Goal: Transaction & Acquisition: Purchase product/service

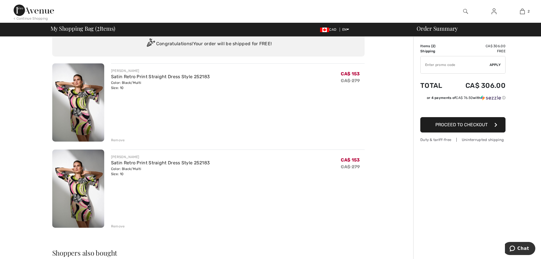
scroll to position [57, 0]
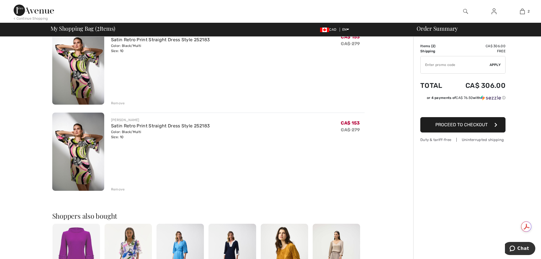
click at [116, 190] on div "Remove" at bounding box center [118, 189] width 14 height 5
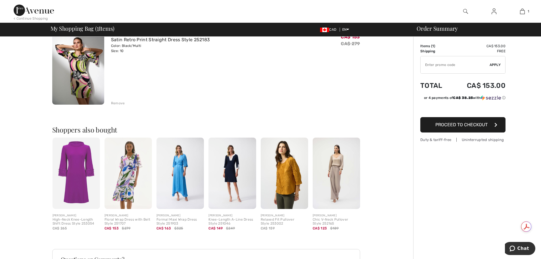
click at [468, 124] on span "Proceed to Checkout" at bounding box center [462, 124] width 52 height 5
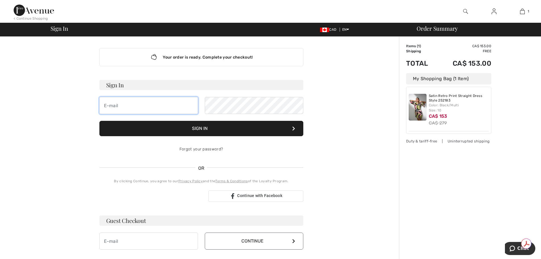
drag, startPoint x: 127, startPoint y: 104, endPoint x: 126, endPoint y: 108, distance: 3.9
click at [127, 105] on input "email" at bounding box center [148, 105] width 99 height 17
type input "V"
type input "val.leachman@gmail.com"
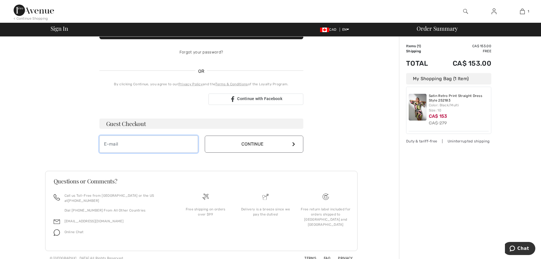
scroll to position [104, 0]
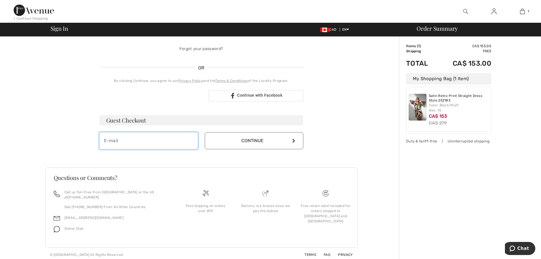
click at [130, 145] on input "email" at bounding box center [148, 140] width 99 height 17
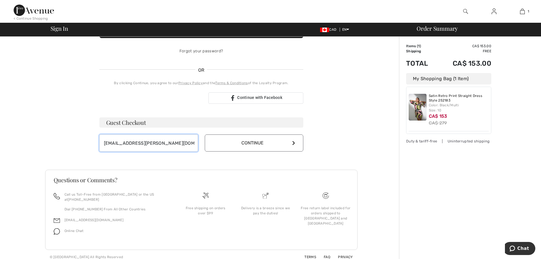
type input "Val.leachman@gmail.com"
click at [277, 145] on button "Continue" at bounding box center [254, 142] width 99 height 17
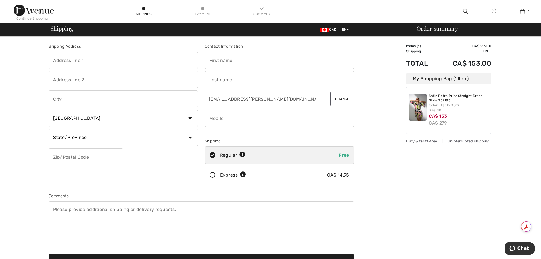
click at [89, 56] on input "text" at bounding box center [124, 60] width 150 height 17
click at [71, 63] on input "169 Millvoiew Crt" at bounding box center [124, 60] width 150 height 17
type input "169 Millview Crt"
click at [70, 78] on input "text" at bounding box center [124, 79] width 150 height 17
type input "po box 406"
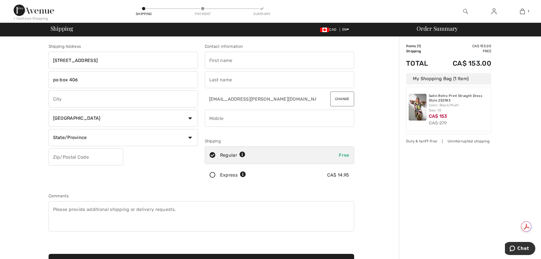
click at [71, 104] on input "text" at bounding box center [124, 98] width 150 height 17
drag, startPoint x: 67, startPoint y: 96, endPoint x: 62, endPoint y: 99, distance: 5.2
click at [65, 97] on input "Rockjwood" at bounding box center [124, 98] width 150 height 17
type input "Rockwood"
click at [94, 137] on select "State/Province Alberta British Columbia Manitoba New Brunswick Newfoundland and…" at bounding box center [124, 137] width 150 height 17
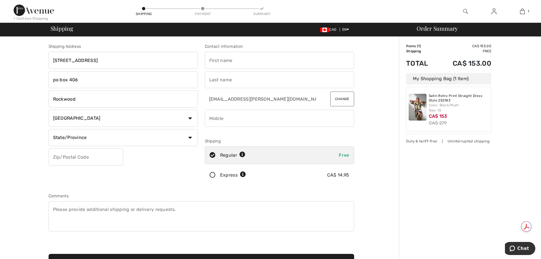
select select "ON"
click at [49, 129] on select "State/Province Alberta British Columbia Manitoba New Brunswick Newfoundland and…" at bounding box center [124, 137] width 150 height 17
click at [81, 159] on input "text" at bounding box center [86, 156] width 75 height 17
type input "N0B2K0"
click at [230, 65] on input "text" at bounding box center [280, 60] width 150 height 17
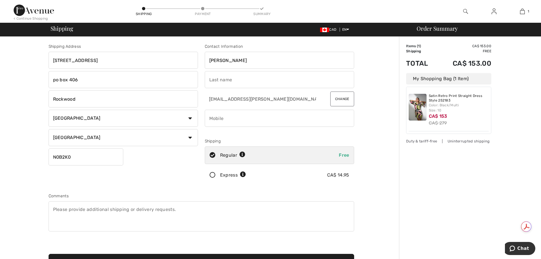
type input "Valerie"
click at [222, 81] on input "text" at bounding box center [280, 79] width 150 height 17
click at [217, 80] on input "Leahman" at bounding box center [280, 79] width 150 height 17
type input "Lea hman"
click at [242, 122] on input "phone" at bounding box center [280, 118] width 150 height 17
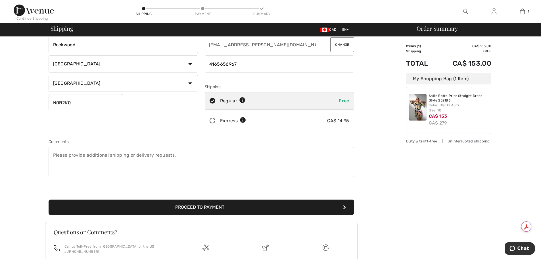
scroll to position [57, 0]
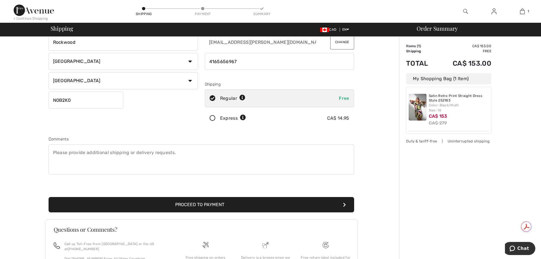
type input "4165656967"
click at [207, 204] on button "Proceed to Payment" at bounding box center [202, 204] width 306 height 15
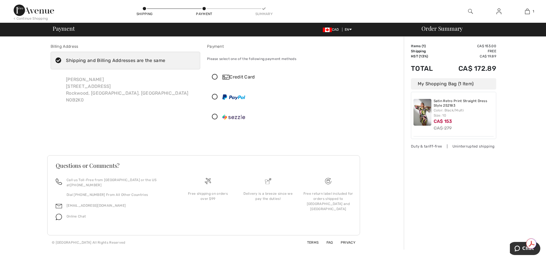
click at [215, 74] on icon at bounding box center [214, 77] width 15 height 6
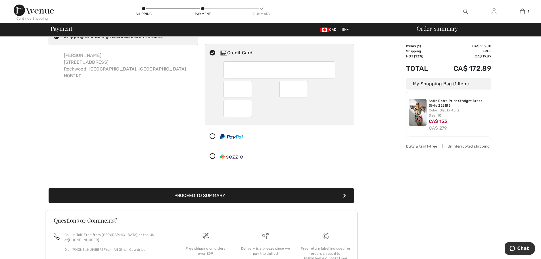
scroll to position [57, 0]
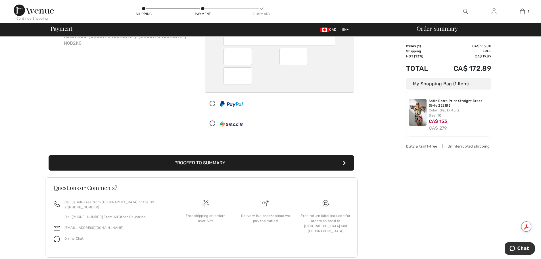
click at [194, 162] on button "Proceed to Summary" at bounding box center [202, 162] width 306 height 15
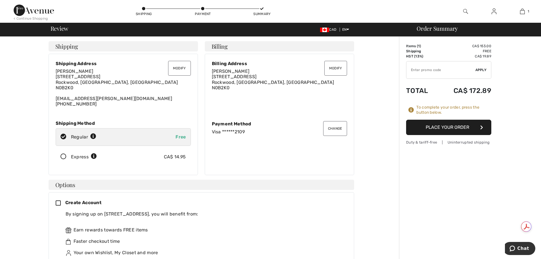
click at [454, 129] on button "Place Your Order" at bounding box center [448, 127] width 85 height 15
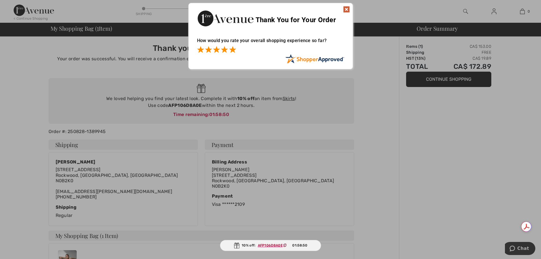
click at [231, 51] on span at bounding box center [232, 49] width 7 height 7
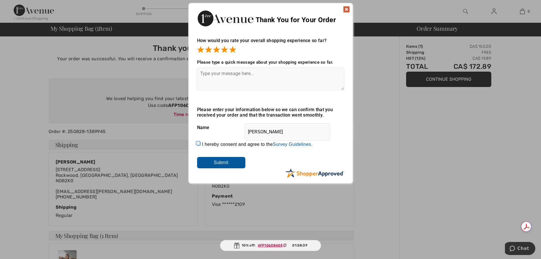
click at [217, 79] on textarea at bounding box center [270, 79] width 147 height 22
type textarea "Great serviceQ"
drag, startPoint x: 192, startPoint y: 143, endPoint x: 197, endPoint y: 143, distance: 4.3
click at [195, 143] on div "How would you rate your overall shopping experience so far? It appears from you…" at bounding box center [271, 105] width 164 height 146
click at [198, 142] on input "I hereby consent and agree to the By submitting a review, you grant permission …" at bounding box center [199, 144] width 4 height 4
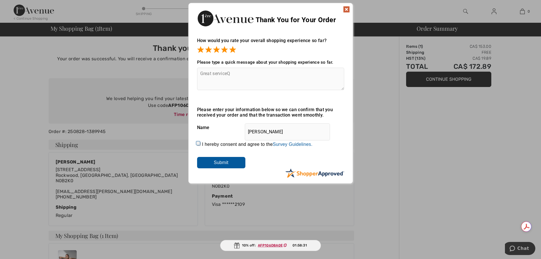
checkbox input "true"
click at [223, 162] on input "Submit" at bounding box center [221, 162] width 48 height 11
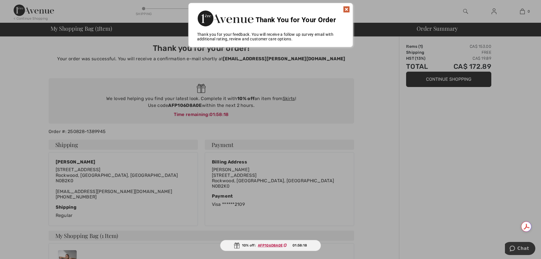
click at [347, 6] on img at bounding box center [346, 9] width 7 height 7
